Goal: Navigation & Orientation: Locate item on page

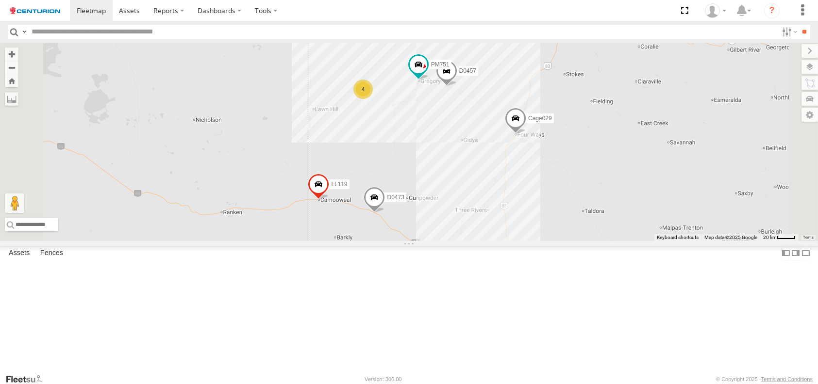
drag, startPoint x: 595, startPoint y: 172, endPoint x: 577, endPoint y: 288, distance: 116.9
click at [579, 241] on div "PM852 F0491 F0511 PM670 FT732 F0400 PM752 D0565 Cage182 D0457 Cage101 Cage029 D…" at bounding box center [409, 142] width 818 height 199
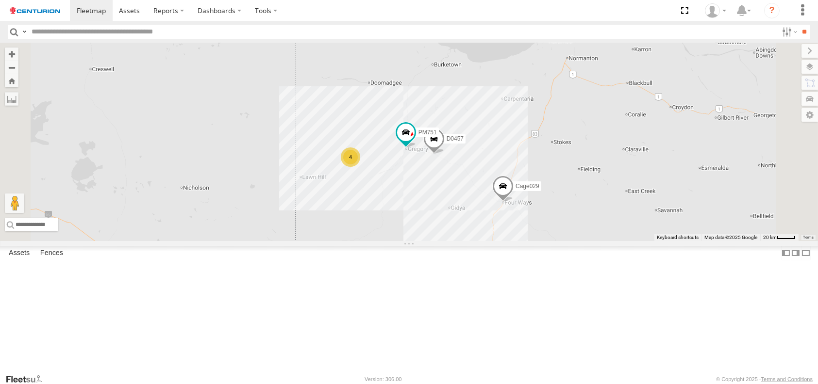
drag, startPoint x: 550, startPoint y: 200, endPoint x: 544, endPoint y: 248, distance: 48.5
click at [544, 241] on div "PM852 F0491 F0511 PM670 FT732 F0400 PM752 D0565 Cage182 D0457 Cage101 Cage029 D…" at bounding box center [409, 142] width 818 height 199
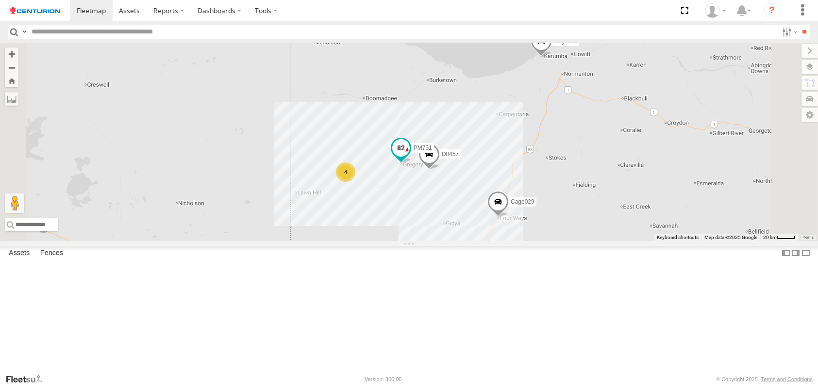
click at [409, 157] on span at bounding box center [400, 147] width 17 height 17
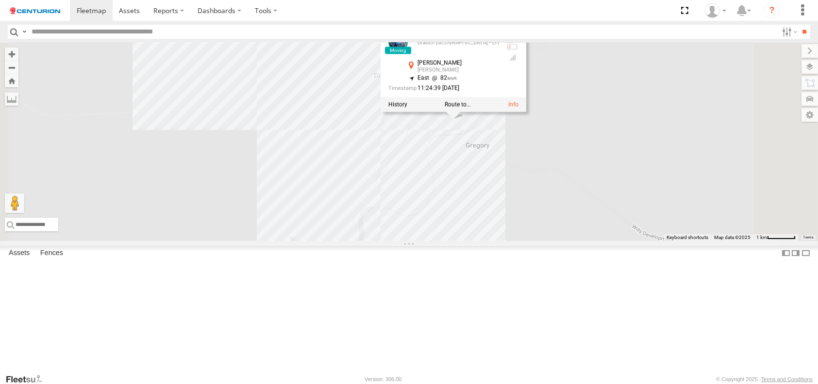
drag, startPoint x: 577, startPoint y: 138, endPoint x: 541, endPoint y: 305, distance: 170.8
click at [548, 241] on div "PM852 F0491 F0511 PM670 FT732 F0400 PM752 D0565 Cage182 D0457 Cage101 Cage029 D…" at bounding box center [409, 142] width 818 height 199
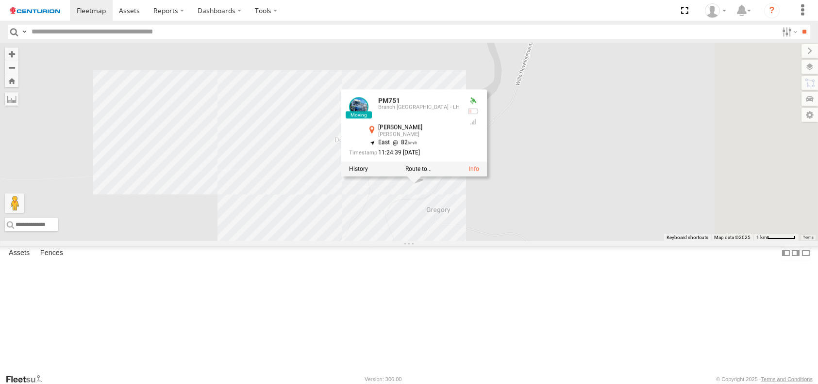
click at [651, 232] on div "PM852 F0491 F0511 PM670 FT732 F0400 PM752 D0565 Cage182 D0457 Cage101 Cage029 D…" at bounding box center [409, 142] width 818 height 199
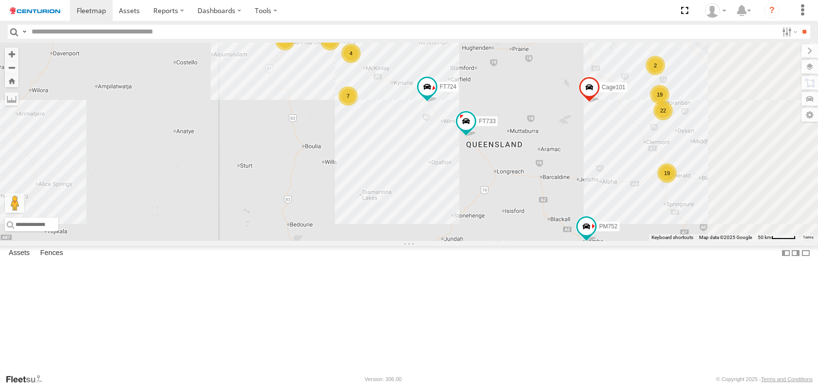
drag, startPoint x: 571, startPoint y: 147, endPoint x: 515, endPoint y: 239, distance: 108.0
click at [515, 239] on div "PM852 F0491 F0511 PM670 FT732 F0400 PM752 PM673 FT724 D0565 Cage101 Cage029 D05…" at bounding box center [409, 142] width 818 height 199
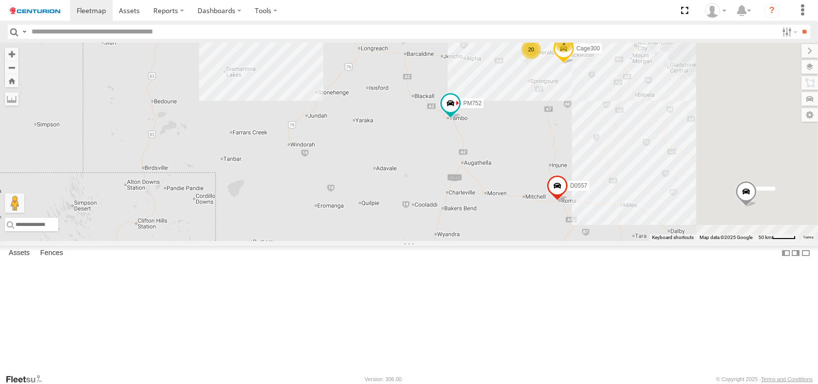
drag, startPoint x: 629, startPoint y: 319, endPoint x: 502, endPoint y: 180, distance: 187.9
click at [502, 180] on div "PM852 F0491 F0511 PM670 FT732 F0400 PM752 PM673 FT724 D0565 Cage101 Cage029 D05…" at bounding box center [409, 142] width 818 height 199
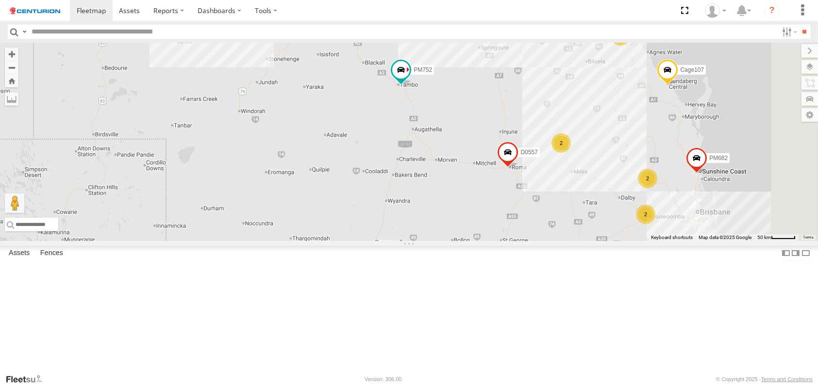
drag, startPoint x: 539, startPoint y: 210, endPoint x: 485, endPoint y: 172, distance: 66.1
click at [485, 172] on div "PM852 F0491 F0511 PM670 FT732 F0400 PM752 PM673 FT724 D0565 PM682 Cage101 Cage0…" at bounding box center [409, 142] width 818 height 199
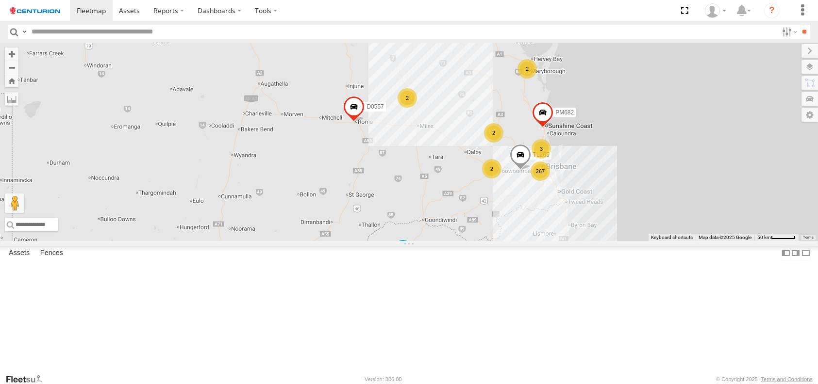
drag, startPoint x: 608, startPoint y: 272, endPoint x: 475, endPoint y: 237, distance: 137.4
click at [475, 237] on div "PM852 F0491 F0511 PM670 FT732 F0400 PM752 Cage008 PM673 FT724 D0565 PM682 Cage1…" at bounding box center [409, 142] width 818 height 199
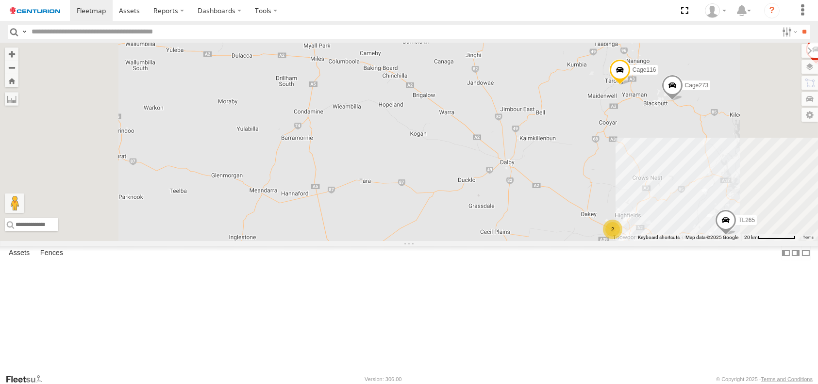
click at [622, 239] on div "2" at bounding box center [612, 229] width 19 height 19
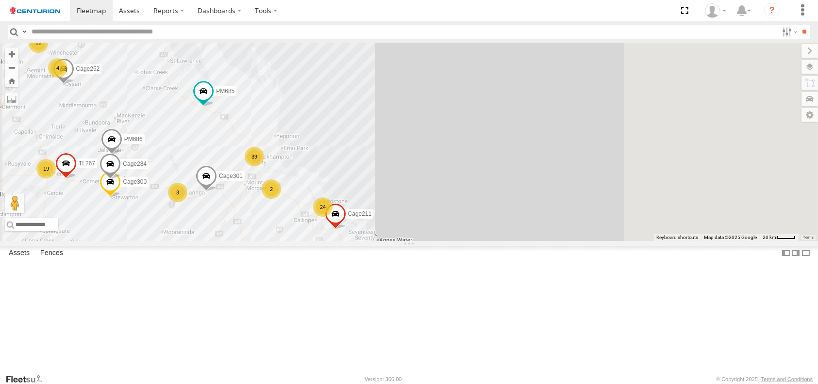
drag, startPoint x: 482, startPoint y: 173, endPoint x: 297, endPoint y: 234, distance: 194.8
click at [297, 234] on div "PM752 Cage008 PM673 FT724 PM670 D0565 PM682 Cage101 D0557 FT733 PM660 PM685 Cag…" at bounding box center [409, 142] width 818 height 199
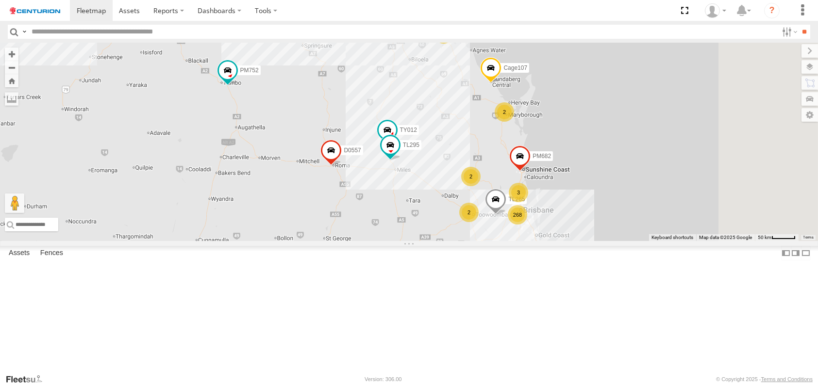
drag, startPoint x: 389, startPoint y: 160, endPoint x: 379, endPoint y: 90, distance: 70.6
click at [379, 90] on div "PM752 PM673 FT724 PM670 D0565 PM682 Cage101 D0557 PM754 FT733 PM660 PM685 Cage2…" at bounding box center [409, 142] width 818 height 199
